Goal: Task Accomplishment & Management: Manage account settings

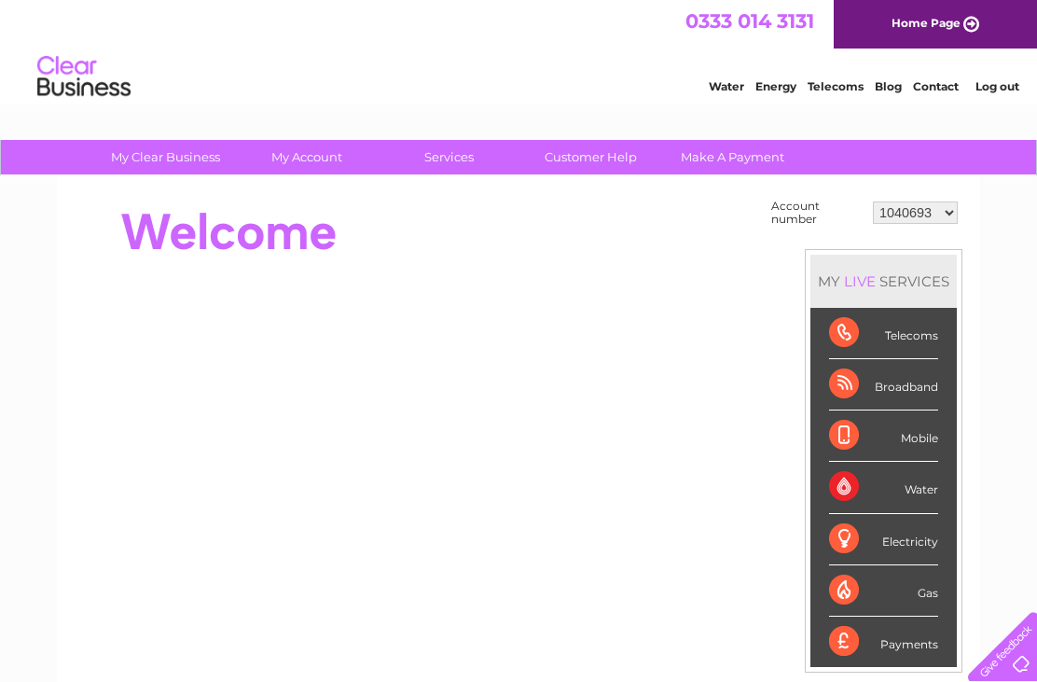
click at [925, 211] on select "1040693 1149459 30271298" at bounding box center [915, 212] width 85 height 22
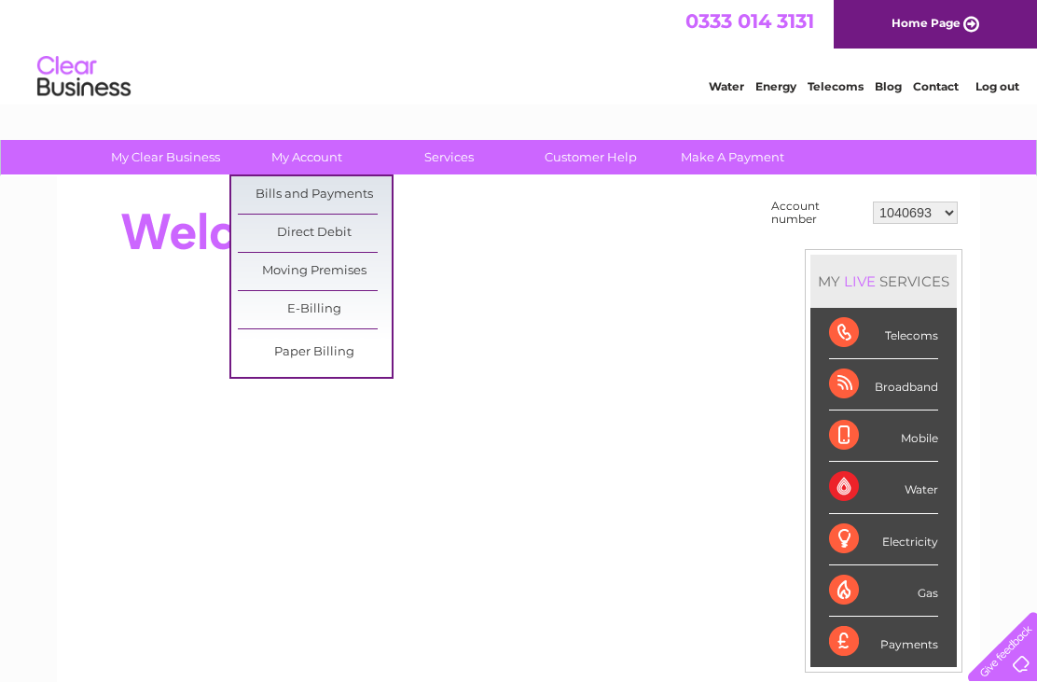
click at [299, 193] on link "Bills and Payments" at bounding box center [315, 194] width 154 height 37
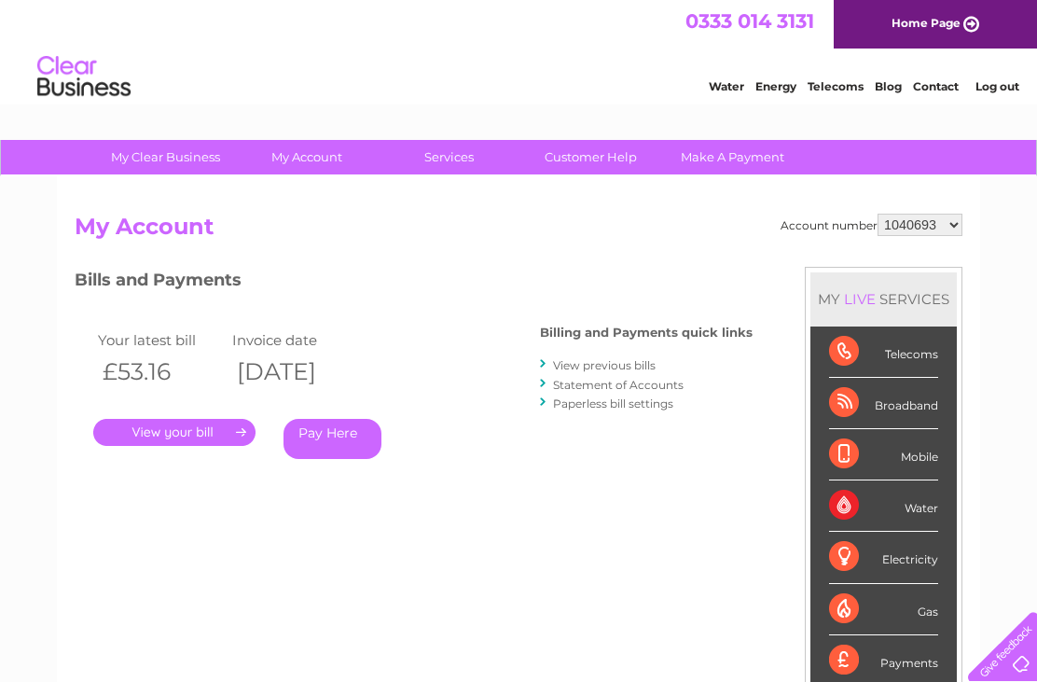
click at [943, 228] on select "1040693 1149459 30271298" at bounding box center [920, 225] width 85 height 22
select select "1149459"
click at [950, 228] on select "1040693 1149459 30271298" at bounding box center [920, 225] width 85 height 22
select select "30271298"
click at [198, 436] on link "." at bounding box center [174, 432] width 162 height 27
